Goal: Transaction & Acquisition: Purchase product/service

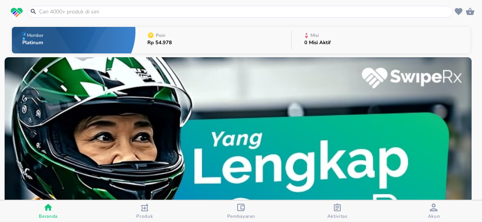
click at [101, 9] on input "text" at bounding box center [244, 12] width 413 height 8
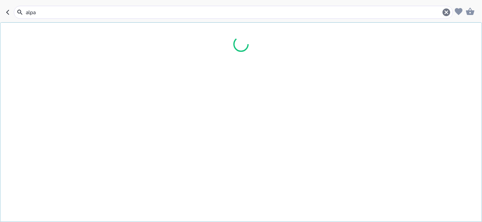
type input "alpar"
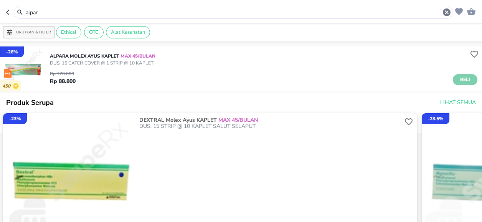
click at [466, 80] on button "Beli" at bounding box center [465, 79] width 25 height 11
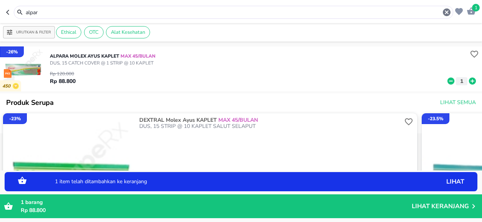
click at [469, 82] on icon at bounding box center [472, 81] width 7 height 7
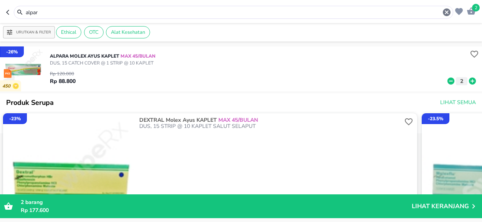
click at [48, 12] on input "alpar" at bounding box center [234, 12] width 418 height 8
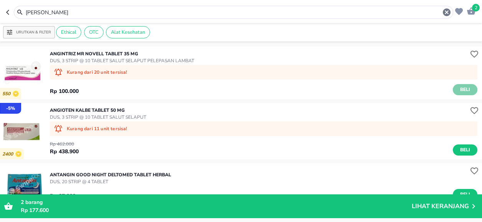
click at [464, 89] on span "Beli" at bounding box center [465, 90] width 13 height 8
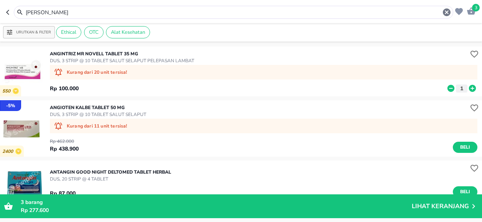
click at [38, 10] on input "[PERSON_NAME]" at bounding box center [234, 12] width 418 height 8
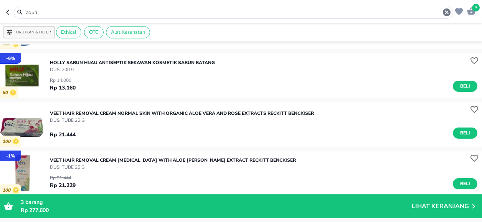
scroll to position [631, 0]
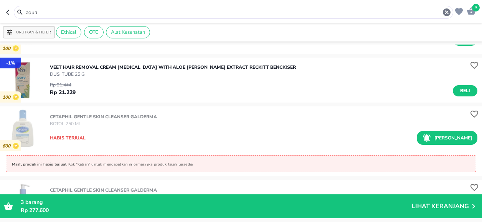
click at [53, 12] on input "aqua" at bounding box center [234, 12] width 418 height 8
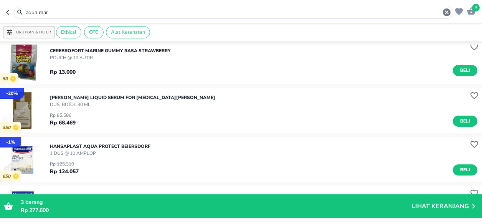
scroll to position [269, 0]
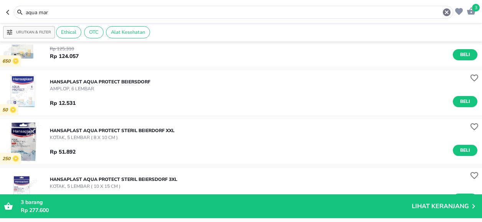
click at [55, 10] on input "aqua mar" at bounding box center [234, 12] width 418 height 8
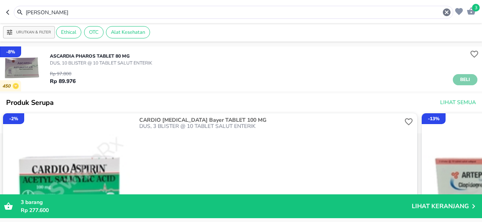
click at [459, 79] on span "Beli" at bounding box center [465, 80] width 13 height 8
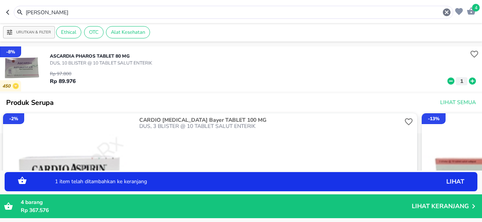
click at [468, 81] on icon at bounding box center [473, 81] width 10 height 8
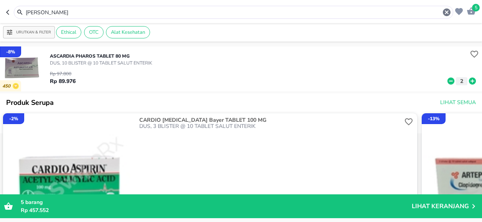
click at [55, 12] on input "ascar" at bounding box center [234, 12] width 418 height 8
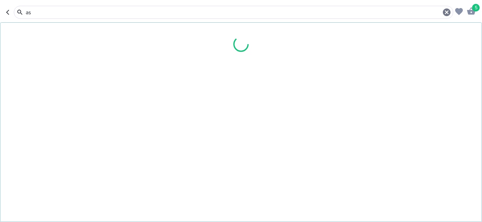
type input "a"
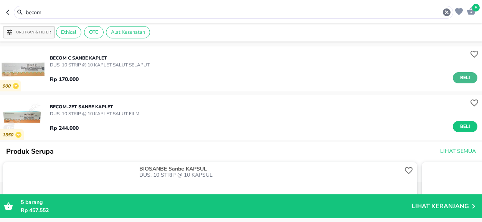
click at [459, 78] on span "Beli" at bounding box center [465, 78] width 13 height 8
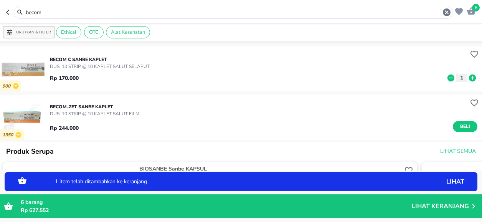
click at [469, 77] on icon at bounding box center [472, 77] width 7 height 7
click at [459, 128] on span "Beli" at bounding box center [465, 127] width 13 height 8
click at [469, 128] on icon at bounding box center [472, 126] width 7 height 7
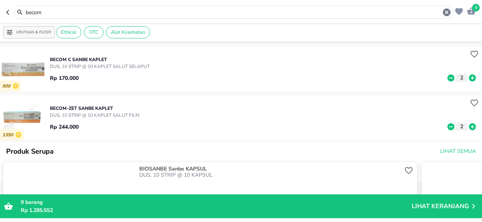
click at [43, 12] on input "becom" at bounding box center [234, 12] width 418 height 8
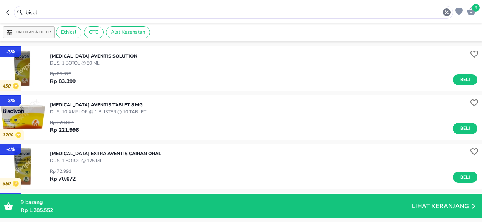
scroll to position [77, 0]
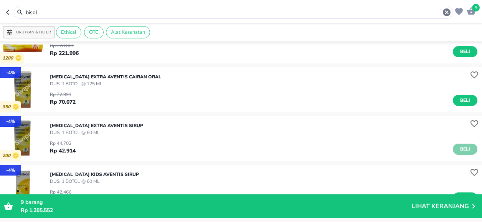
click at [459, 147] on span "Beli" at bounding box center [465, 149] width 13 height 8
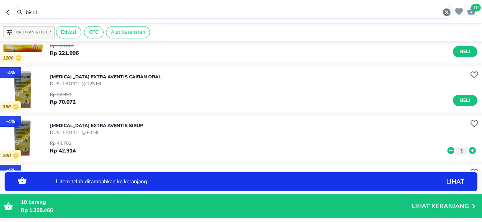
click at [469, 149] on icon at bounding box center [472, 150] width 7 height 7
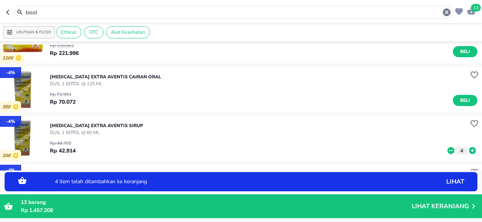
click at [469, 149] on icon at bounding box center [472, 150] width 7 height 7
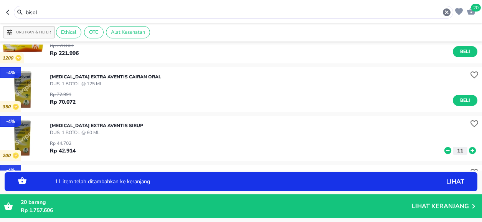
click at [469, 149] on icon at bounding box center [472, 150] width 7 height 7
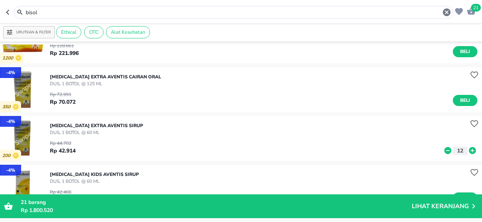
click at [45, 13] on input "bisol" at bounding box center [234, 12] width 418 height 8
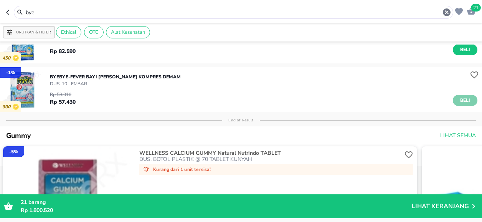
click at [459, 99] on span "Beli" at bounding box center [465, 100] width 13 height 8
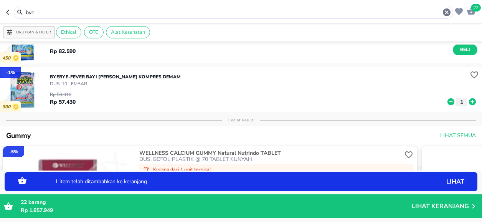
click at [469, 103] on icon at bounding box center [472, 101] width 7 height 7
click at [469, 104] on icon at bounding box center [472, 101] width 7 height 7
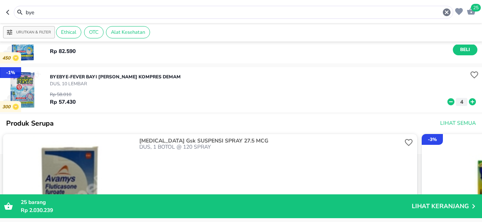
click at [43, 14] on input "bye" at bounding box center [234, 12] width 418 height 8
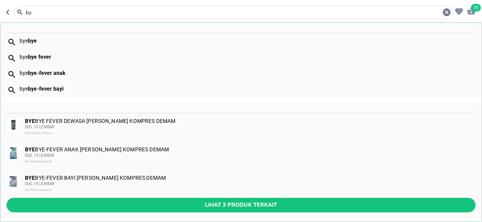
type input "b"
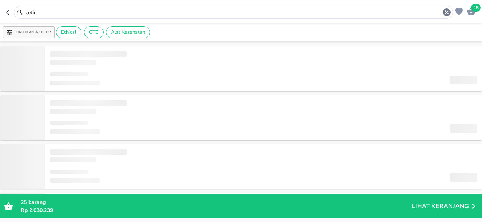
click at [44, 13] on input "cetir" at bounding box center [234, 12] width 418 height 8
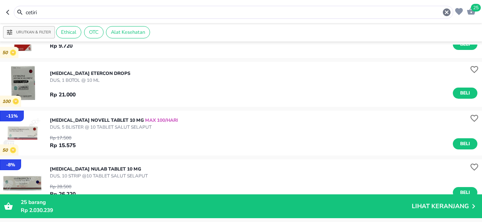
scroll to position [192, 0]
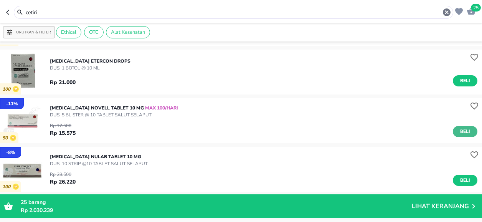
click at [465, 131] on span "Beli" at bounding box center [465, 132] width 13 height 8
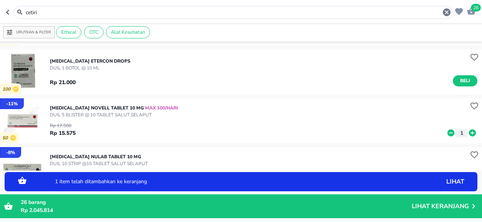
click at [469, 134] on icon at bounding box center [472, 132] width 7 height 7
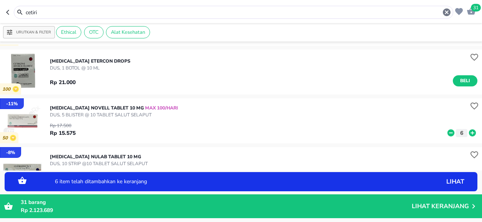
click at [469, 134] on icon at bounding box center [472, 132] width 7 height 7
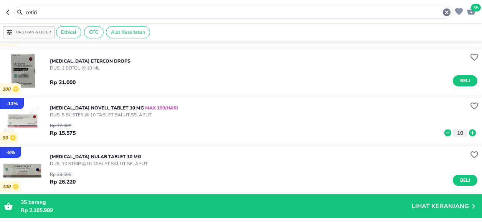
click at [50, 11] on input "cetiri" at bounding box center [234, 12] width 418 height 8
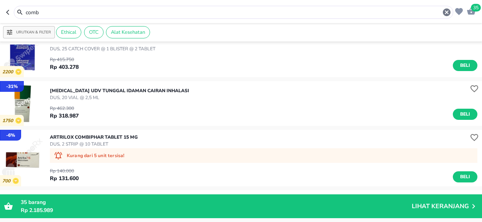
scroll to position [77, 0]
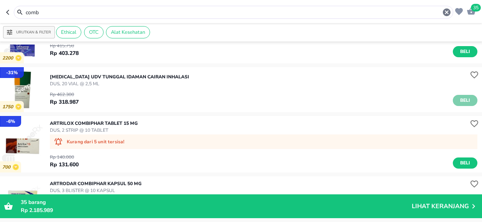
click at [459, 102] on span "Beli" at bounding box center [465, 100] width 13 height 8
click at [48, 13] on input "comb" at bounding box center [234, 12] width 418 height 8
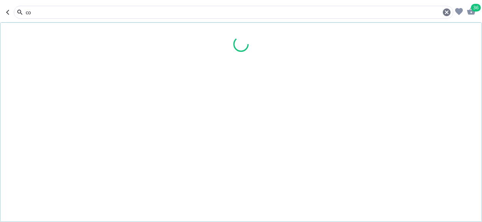
type input "c"
type input "diami"
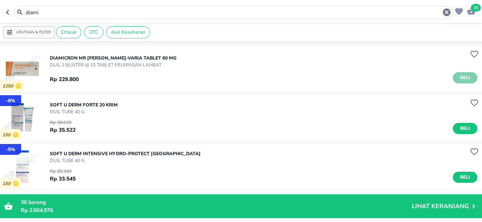
click at [461, 76] on span "Beli" at bounding box center [465, 78] width 13 height 8
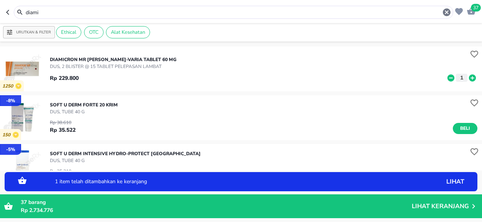
click at [478, 7] on span "37" at bounding box center [476, 8] width 10 height 8
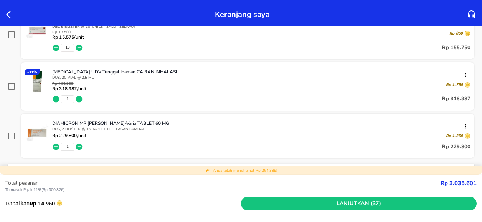
scroll to position [576, 0]
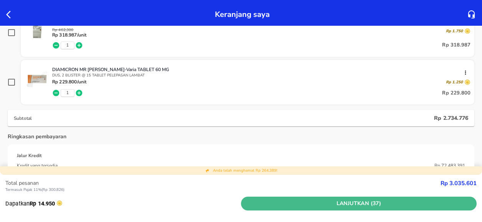
click at [323, 199] on span "Lanjutkan (37)" at bounding box center [359, 204] width 230 height 10
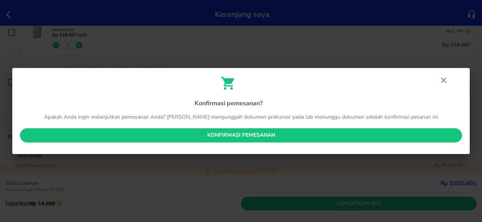
click at [273, 134] on span "Konfirmasi pemesanan" at bounding box center [241, 136] width 430 height 10
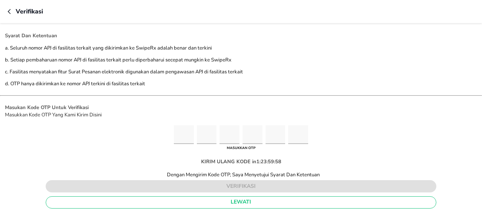
click at [186, 136] on input "Please enter OTP character 1" at bounding box center [184, 134] width 20 height 19
type input "9"
type input "1"
type input "5"
type input "0"
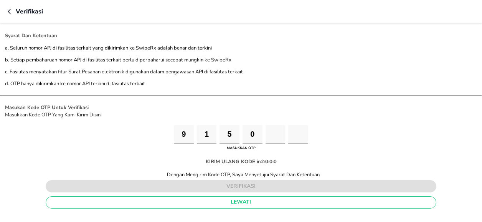
type input "7"
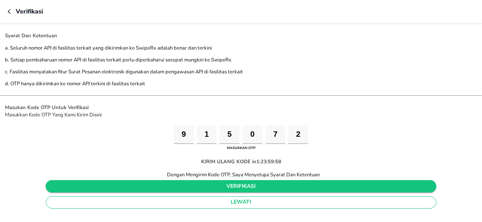
type input "2"
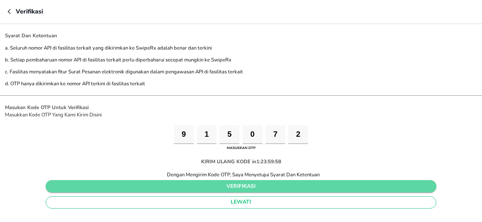
click at [240, 183] on span "verifikasi" at bounding box center [241, 187] width 378 height 10
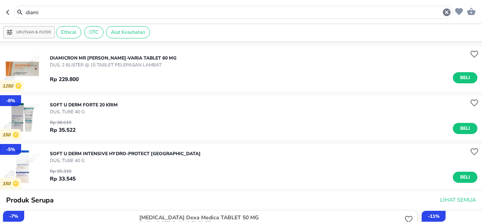
click at [43, 12] on input "diami" at bounding box center [234, 12] width 418 height 8
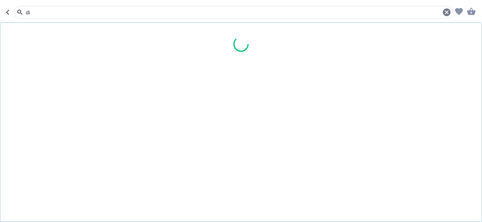
type input "d"
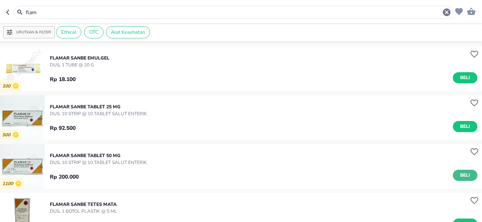
click at [466, 172] on span "Beli" at bounding box center [465, 175] width 13 height 8
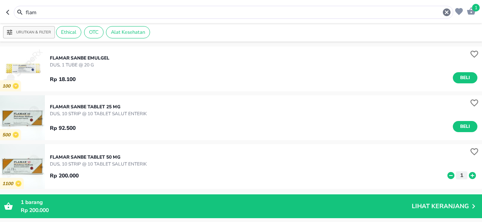
click at [51, 11] on input "flam" at bounding box center [234, 12] width 418 height 8
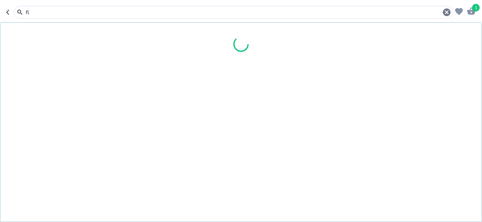
type input "f"
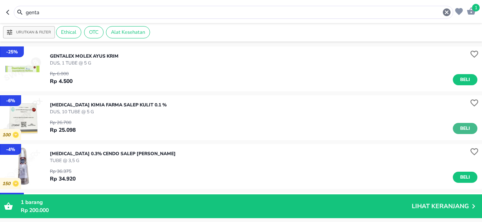
click at [463, 129] on span "Beli" at bounding box center [465, 128] width 13 height 8
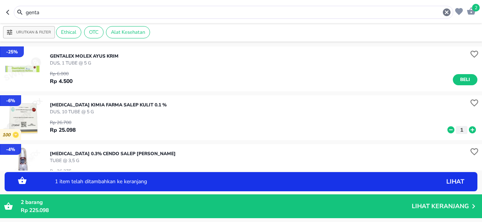
click at [468, 130] on icon at bounding box center [473, 130] width 10 height 8
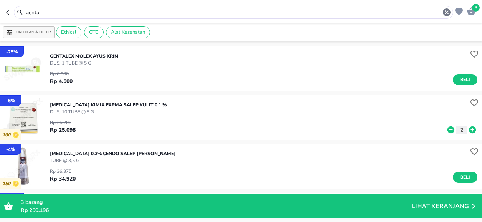
click at [60, 12] on input "genta" at bounding box center [234, 12] width 418 height 8
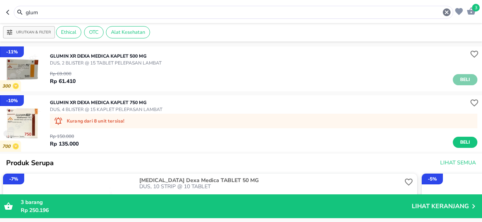
click at [459, 79] on span "Beli" at bounding box center [465, 80] width 13 height 8
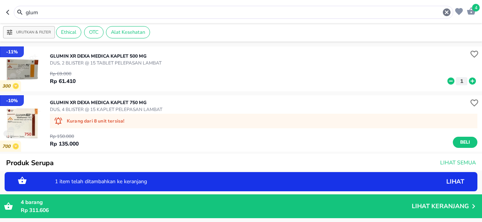
click at [469, 81] on icon at bounding box center [472, 81] width 7 height 7
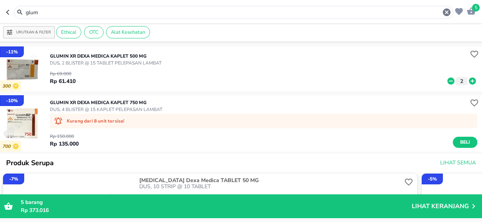
click at [53, 15] on input "glum" at bounding box center [234, 12] width 418 height 8
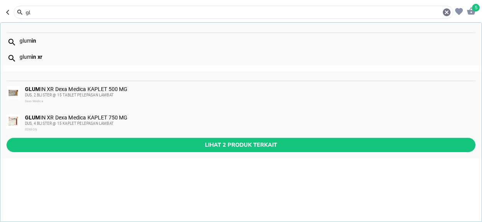
type input "g"
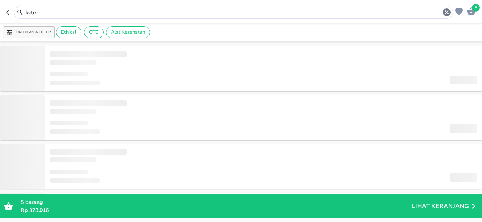
click at [43, 13] on input "kete" at bounding box center [234, 12] width 418 height 8
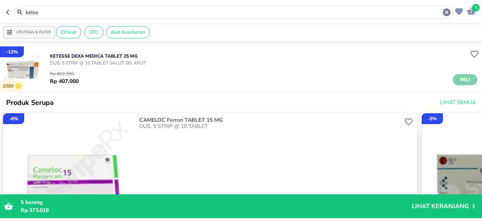
click at [466, 79] on span "Beli" at bounding box center [465, 80] width 13 height 8
click at [47, 11] on input "ketes" at bounding box center [234, 12] width 418 height 8
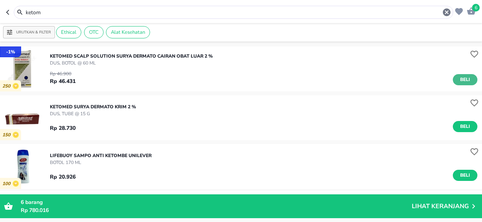
click at [459, 80] on span "Beli" at bounding box center [465, 80] width 13 height 8
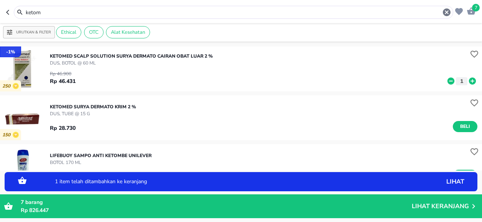
click at [469, 83] on icon at bounding box center [472, 81] width 7 height 7
click at [468, 82] on icon at bounding box center [473, 81] width 10 height 8
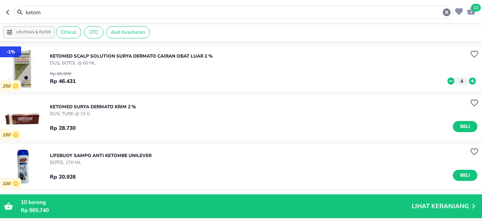
click at [50, 13] on input "ketom" at bounding box center [234, 12] width 418 height 8
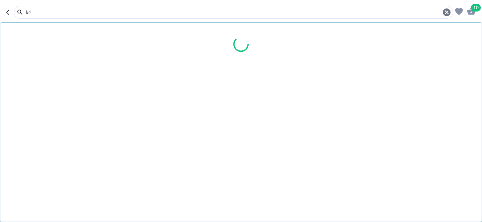
type input "k"
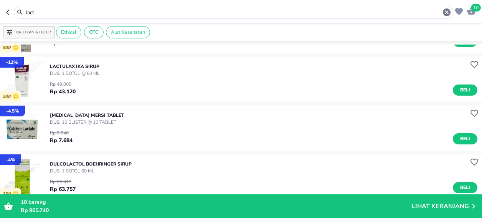
scroll to position [791, 0]
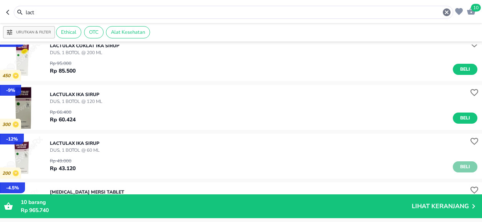
click at [465, 168] on span "Beli" at bounding box center [465, 167] width 13 height 8
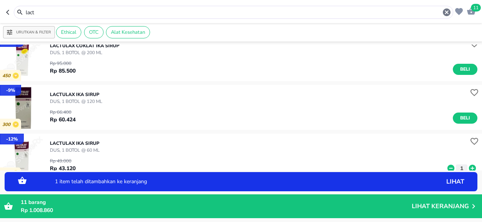
click at [468, 168] on icon at bounding box center [473, 168] width 10 height 8
click at [51, 12] on input "lact" at bounding box center [234, 12] width 418 height 8
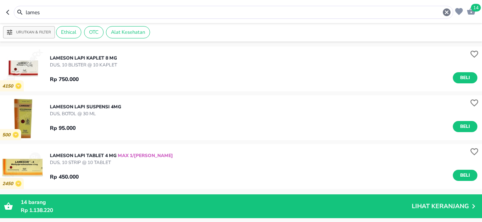
scroll to position [38, 0]
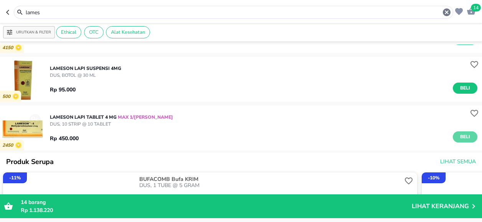
drag, startPoint x: 454, startPoint y: 134, endPoint x: 382, endPoint y: 118, distance: 74.0
click at [459, 134] on span "Beli" at bounding box center [465, 137] width 13 height 8
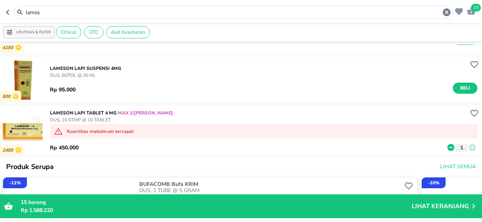
click at [50, 10] on input "lames" at bounding box center [234, 12] width 418 height 8
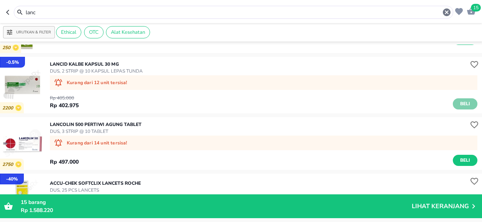
click at [462, 103] on span "Beli" at bounding box center [465, 104] width 13 height 8
click at [64, 9] on input "lanc" at bounding box center [234, 12] width 418 height 8
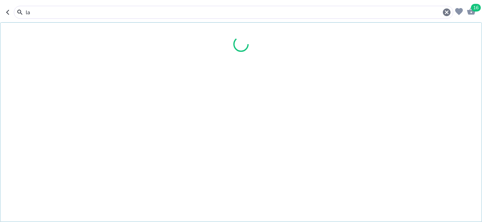
type input "l"
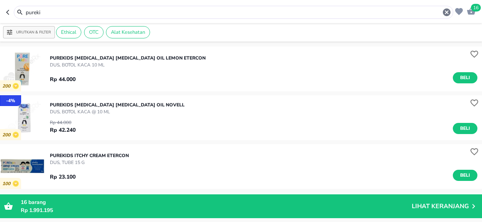
scroll to position [499, 0]
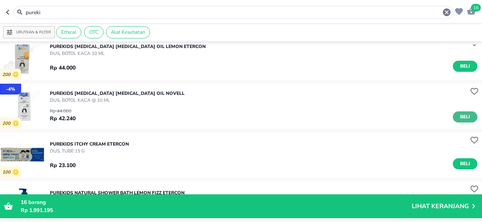
click at [459, 117] on span "Beli" at bounding box center [465, 117] width 13 height 8
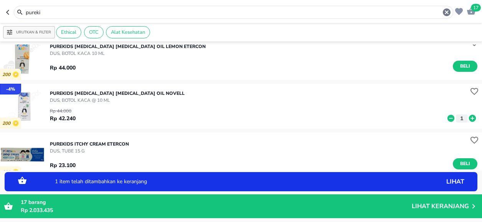
click at [469, 119] on icon at bounding box center [472, 118] width 7 height 7
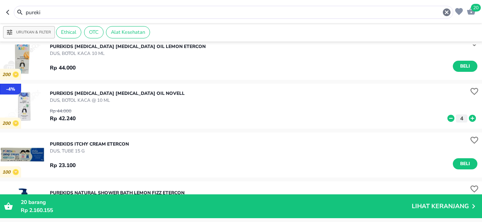
click at [58, 10] on input "pureki" at bounding box center [234, 12] width 418 height 8
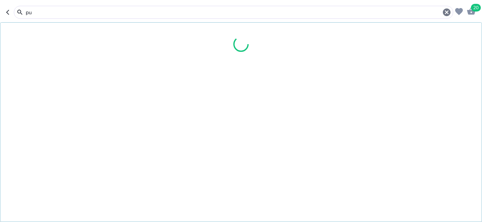
type input "p"
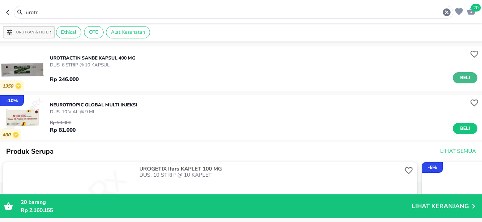
click at [459, 77] on span "Beli" at bounding box center [465, 78] width 13 height 8
click at [48, 10] on input "urotr" at bounding box center [234, 12] width 418 height 8
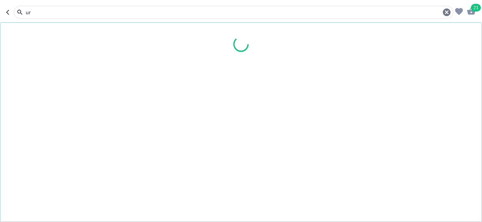
type input "u"
type input "ventol"
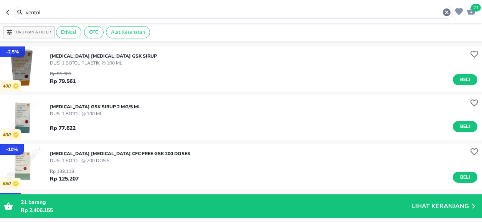
scroll to position [77, 0]
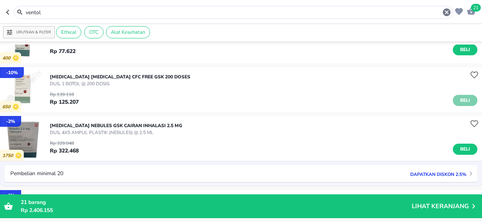
click at [464, 97] on span "Beli" at bounding box center [465, 100] width 13 height 8
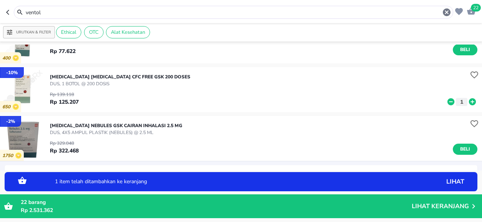
click at [470, 102] on icon at bounding box center [472, 101] width 7 height 7
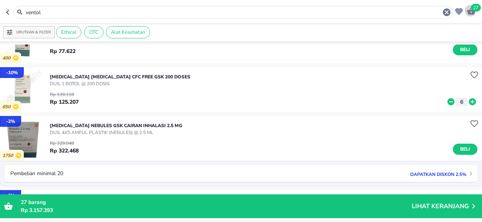
click at [477, 7] on span "27" at bounding box center [476, 8] width 10 height 8
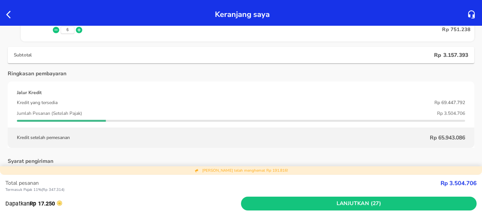
scroll to position [730, 0]
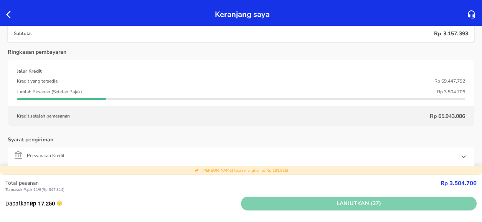
click at [339, 201] on span "Lanjutkan (27)" at bounding box center [359, 204] width 230 height 10
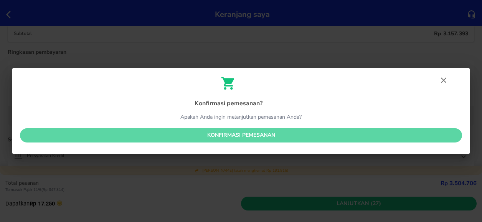
click at [224, 135] on span "Konfirmasi pemesanan" at bounding box center [241, 136] width 430 height 10
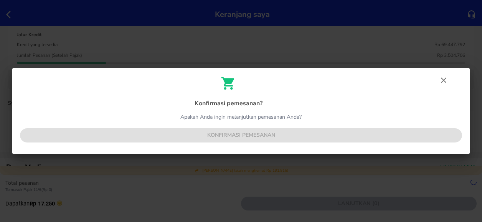
scroll to position [693, 0]
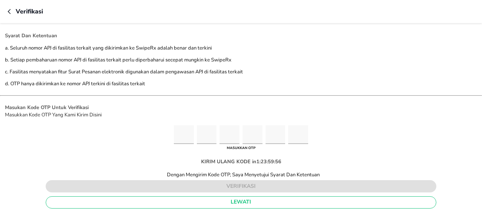
click at [183, 131] on input "Please enter OTP character 1" at bounding box center [184, 134] width 20 height 19
type input "2"
type input "7"
type input "4"
type input "6"
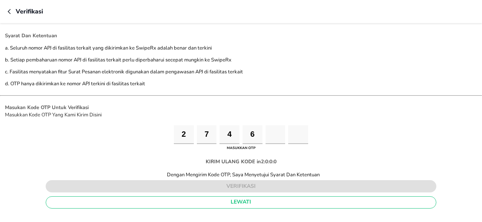
type input "9"
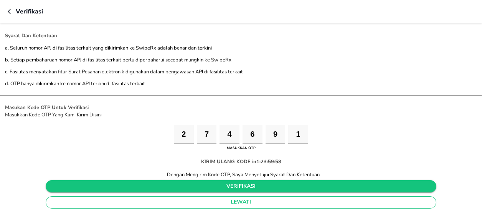
type input "1"
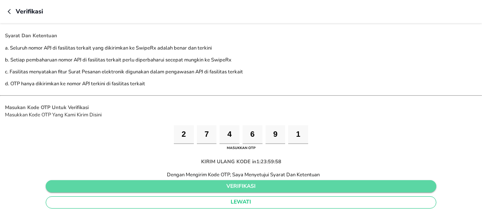
click at [228, 185] on span "verifikasi" at bounding box center [241, 187] width 378 height 10
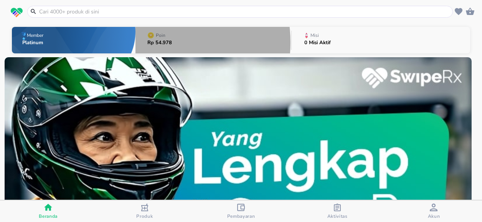
click at [158, 42] on p "Rp 54.978" at bounding box center [159, 42] width 25 height 5
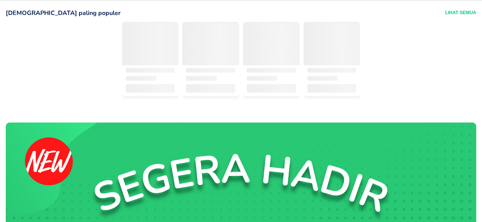
scroll to position [154, 0]
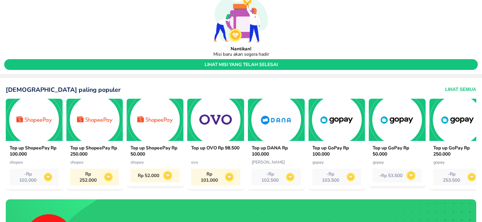
click at [388, 180] on div "- Rp 53.500" at bounding box center [397, 176] width 49 height 14
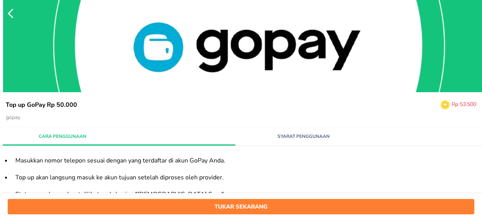
click at [234, 209] on span "Tukar sekarang" at bounding box center [241, 207] width 459 height 10
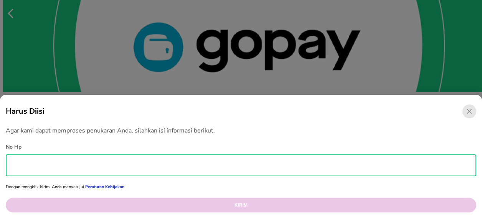
click at [35, 164] on input "text" at bounding box center [241, 166] width 471 height 22
type input "081296062161"
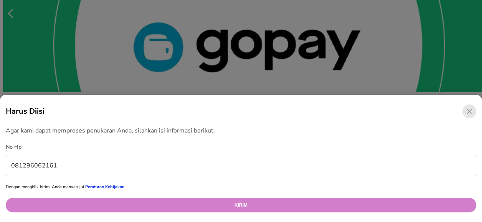
click at [202, 202] on button "Kirim" at bounding box center [241, 205] width 471 height 15
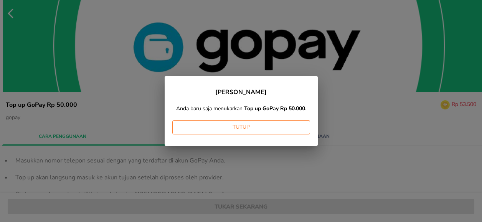
click at [243, 124] on span "Tutup" at bounding box center [242, 128] width 126 height 10
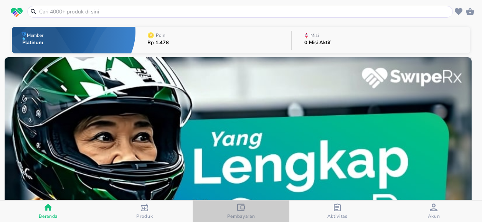
click at [244, 207] on icon "button" at bounding box center [241, 208] width 8 height 8
